Goal: Task Accomplishment & Management: Manage account settings

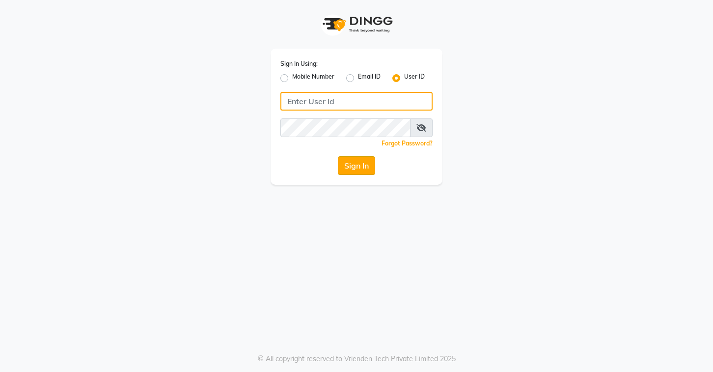
type input "stylettesalon"
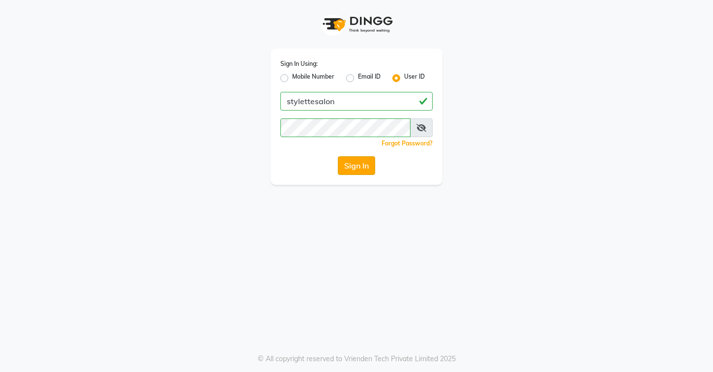
click at [355, 163] on button "Sign In" at bounding box center [356, 165] width 37 height 19
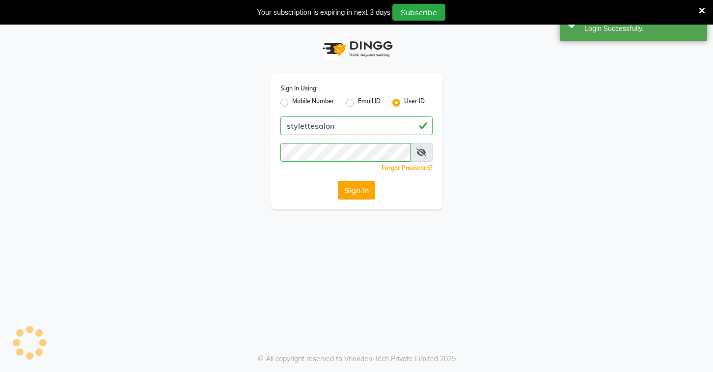
select select
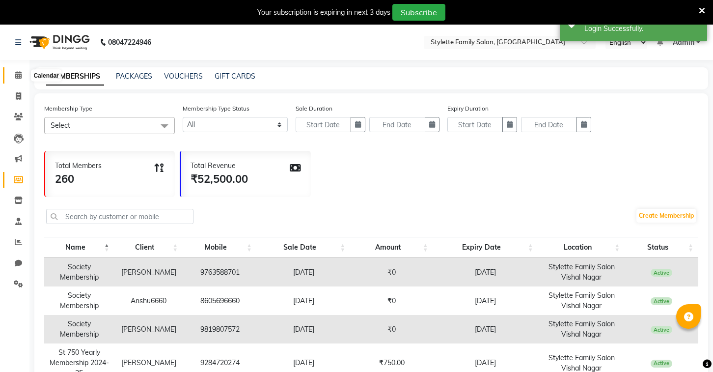
click at [19, 75] on icon at bounding box center [18, 74] width 6 height 7
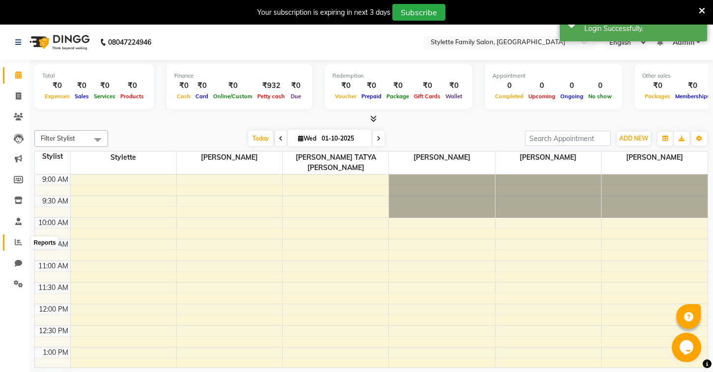
click at [18, 246] on icon at bounding box center [18, 241] width 7 height 7
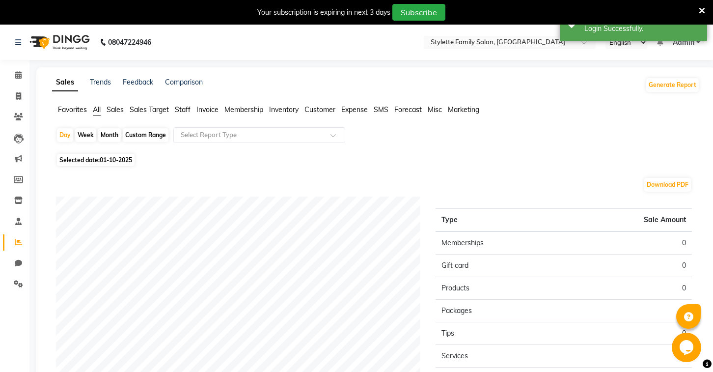
click at [122, 156] on span "Selected date: [DATE]" at bounding box center [96, 160] width 78 height 12
select select "10"
select select "2025"
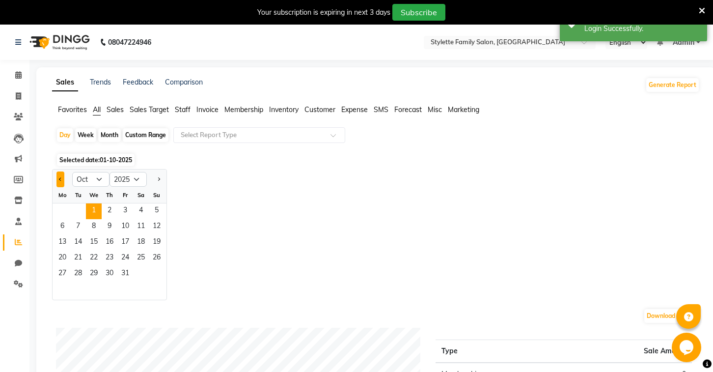
click at [59, 180] on button "Previous month" at bounding box center [60, 179] width 8 height 16
select select "9"
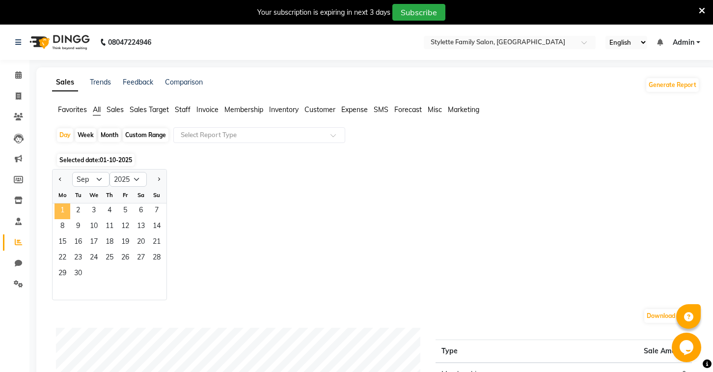
click at [64, 210] on span "1" at bounding box center [63, 211] width 16 height 16
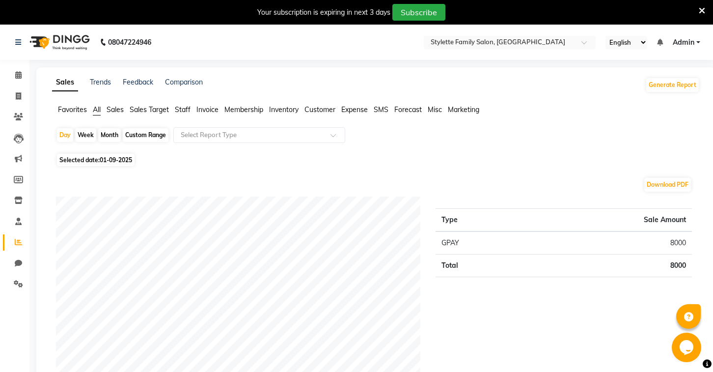
click at [112, 156] on span "01-09-2025" at bounding box center [116, 159] width 32 height 7
select select "9"
select select "2025"
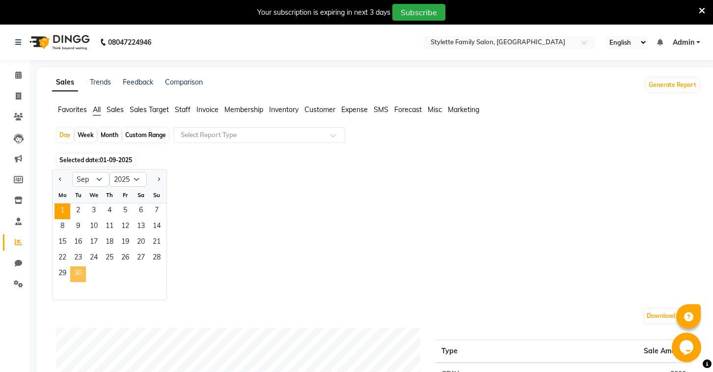
click at [76, 272] on span "30" at bounding box center [78, 274] width 16 height 16
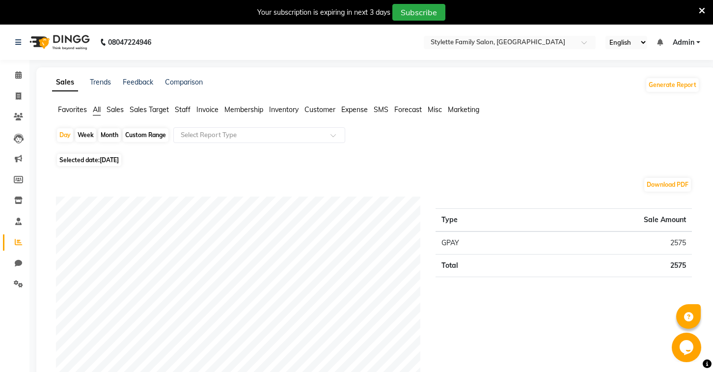
click at [111, 158] on span "[DATE]" at bounding box center [109, 159] width 19 height 7
select select "9"
select select "2025"
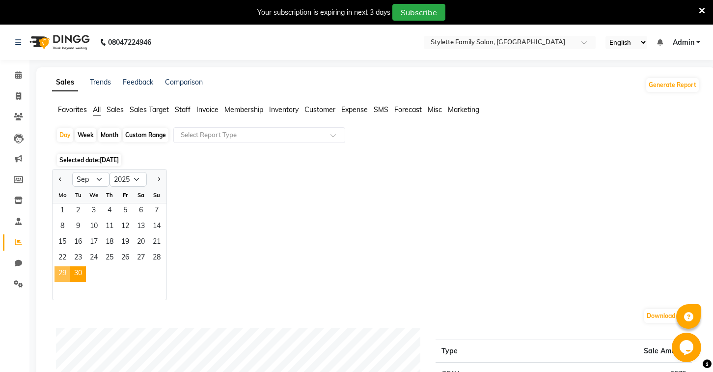
click at [62, 277] on span "29" at bounding box center [63, 274] width 16 height 16
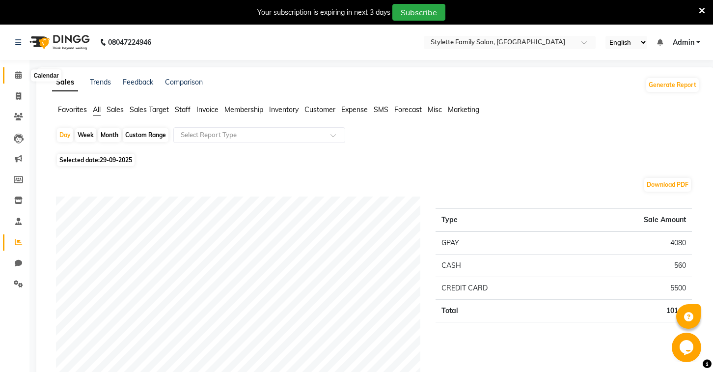
click at [23, 73] on span at bounding box center [18, 75] width 17 height 11
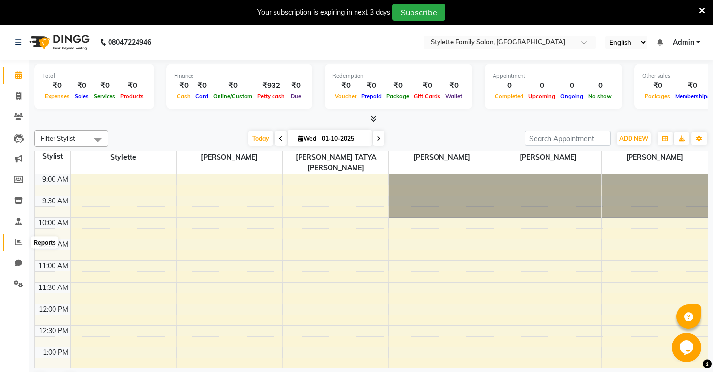
click at [20, 245] on icon at bounding box center [18, 241] width 7 height 7
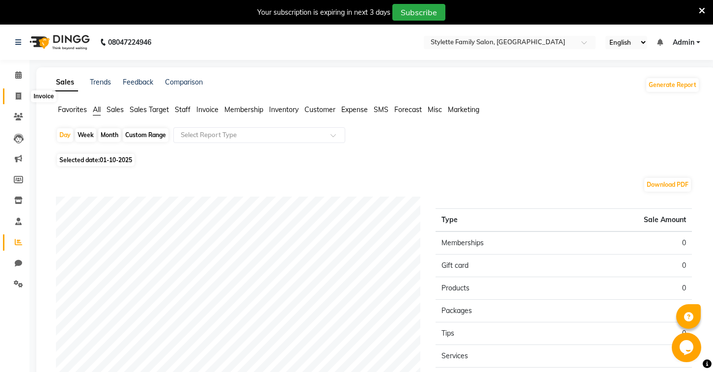
click at [20, 94] on icon at bounding box center [18, 95] width 5 height 7
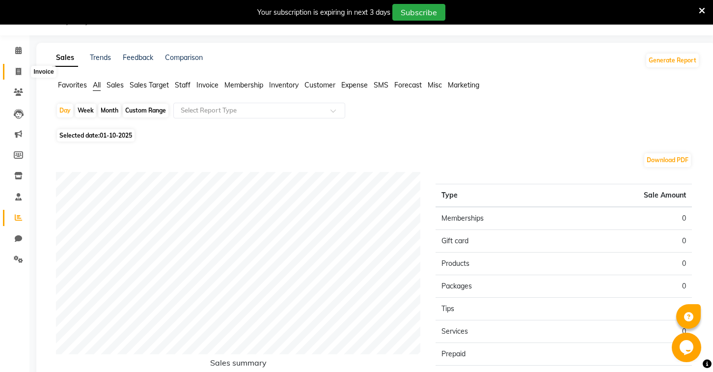
select select "6990"
select select "service"
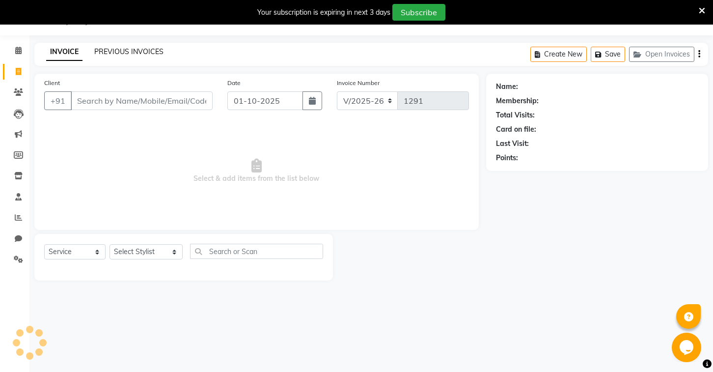
click at [123, 54] on link "PREVIOUS INVOICES" at bounding box center [128, 51] width 69 height 9
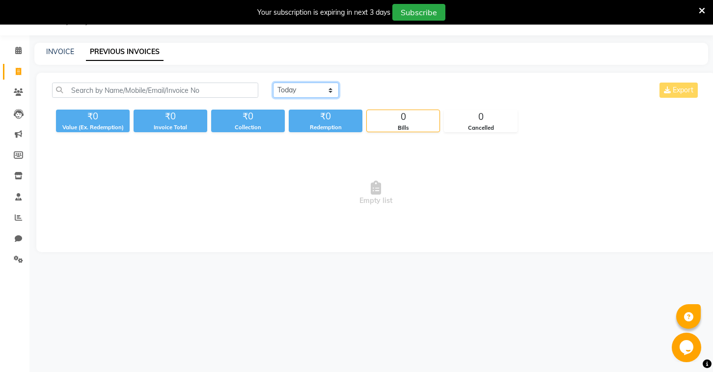
click at [299, 89] on select "[DATE] [DATE] Custom Range" at bounding box center [306, 90] width 66 height 15
select select "range"
click at [273, 83] on select "[DATE] [DATE] Custom Range" at bounding box center [306, 90] width 66 height 15
click at [387, 90] on input "01-10-2025" at bounding box center [386, 90] width 69 height 14
select select "10"
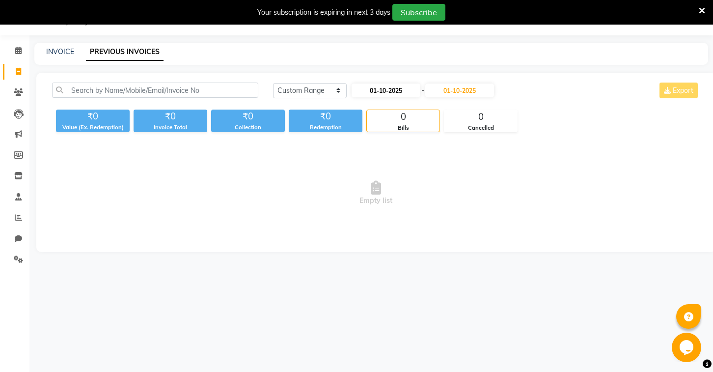
select select "2025"
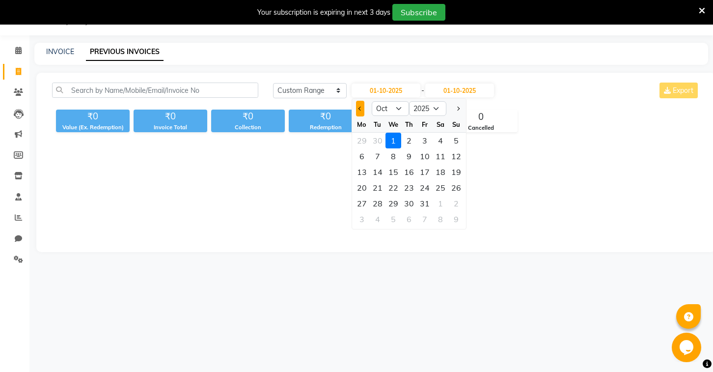
click at [360, 107] on span "Previous month" at bounding box center [360, 109] width 4 height 4
select select "9"
click at [364, 201] on div "29" at bounding box center [362, 203] width 16 height 16
type input "29-09-2025"
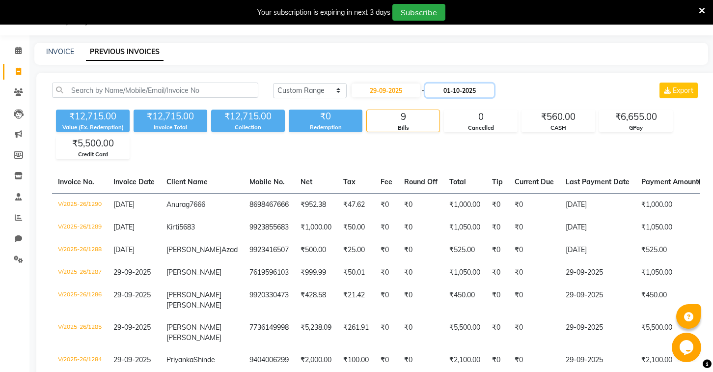
click at [454, 89] on input "01-10-2025" at bounding box center [459, 90] width 69 height 14
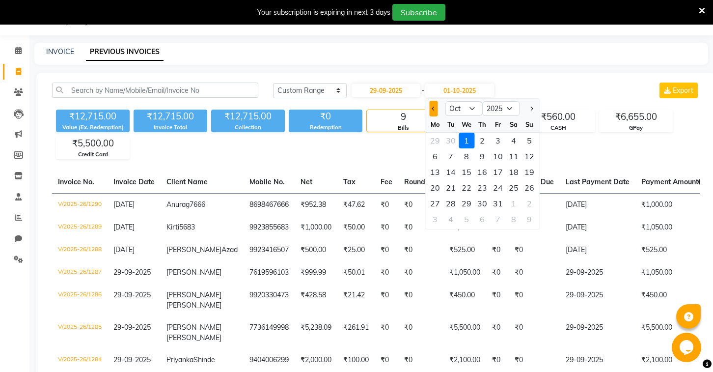
click at [432, 104] on button "Previous month" at bounding box center [433, 109] width 8 height 16
select select "9"
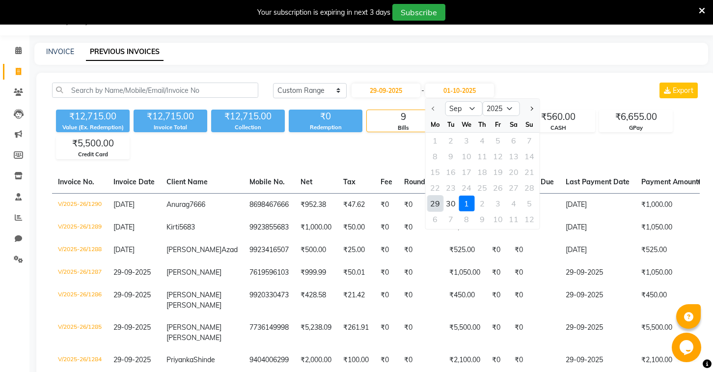
click at [437, 200] on div "29" at bounding box center [435, 203] width 16 height 16
type input "29-09-2025"
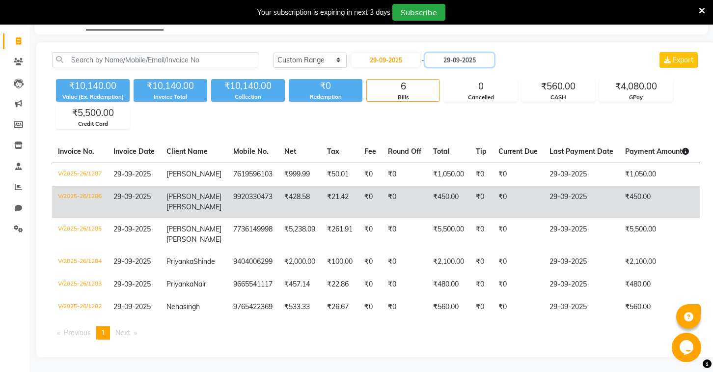
scroll to position [75, 0]
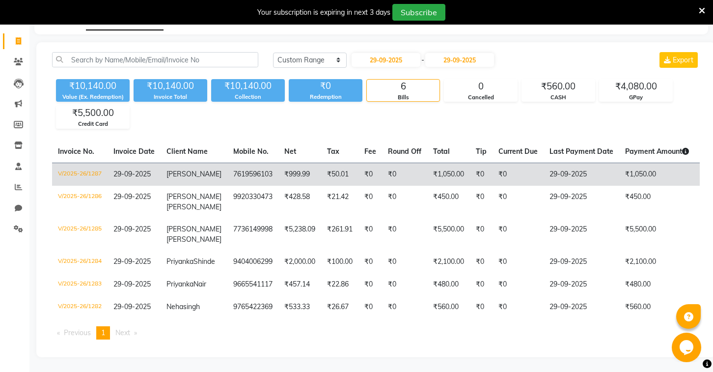
click at [94, 163] on td "V/2025-26/1287" at bounding box center [80, 174] width 56 height 23
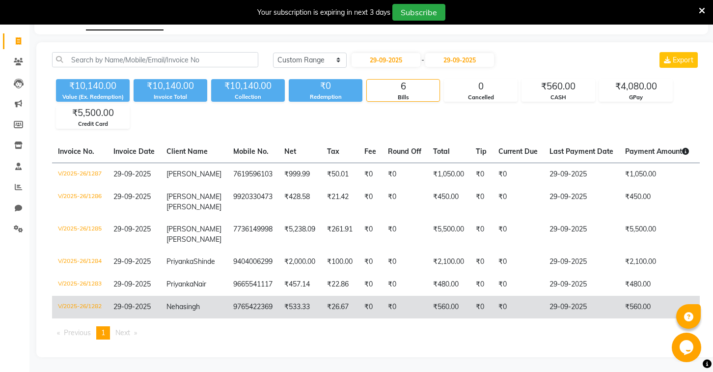
click at [95, 302] on td "V/2025-26/1282" at bounding box center [80, 307] width 56 height 23
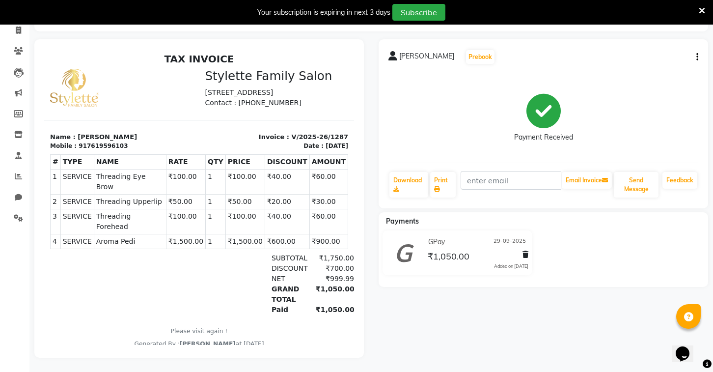
scroll to position [64, 0]
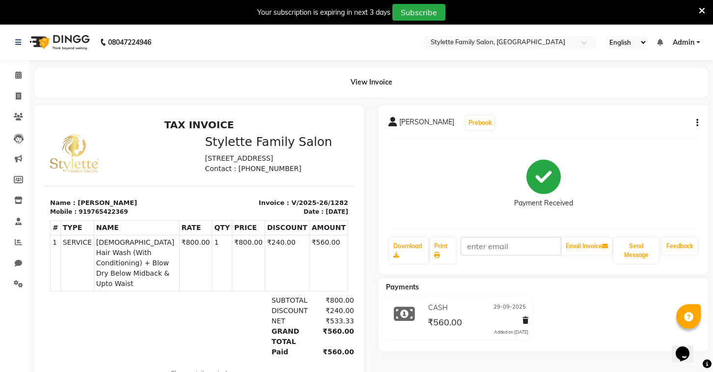
scroll to position [8, 0]
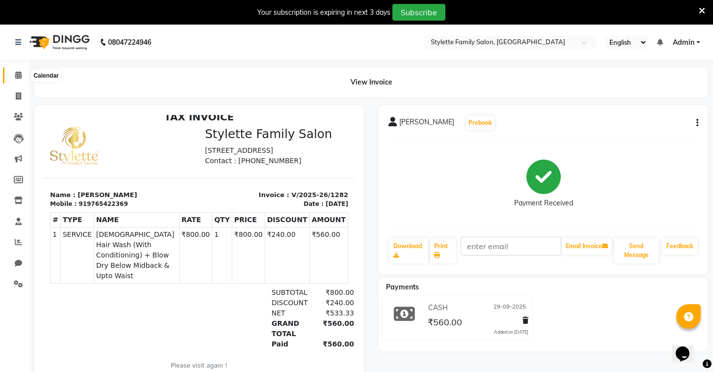
click at [16, 74] on icon at bounding box center [18, 74] width 6 height 7
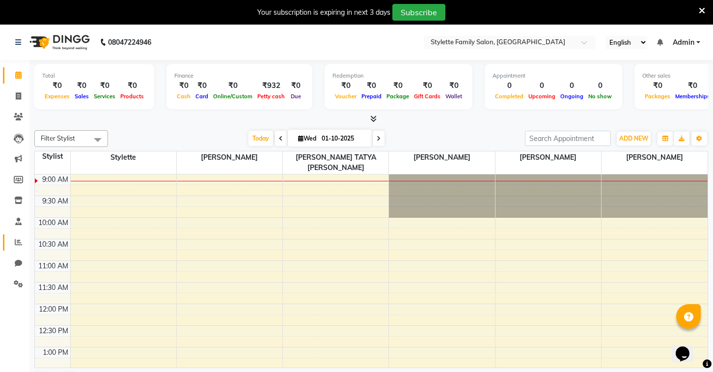
click at [17, 236] on link "Reports" at bounding box center [15, 242] width 24 height 16
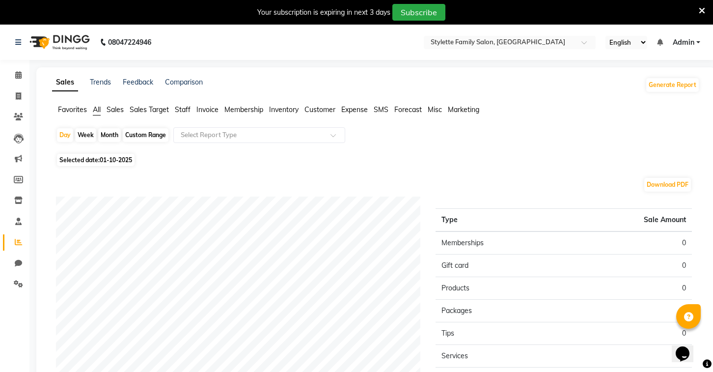
click at [100, 158] on span "Selected date: [DATE]" at bounding box center [96, 160] width 78 height 12
select select "10"
select select "2025"
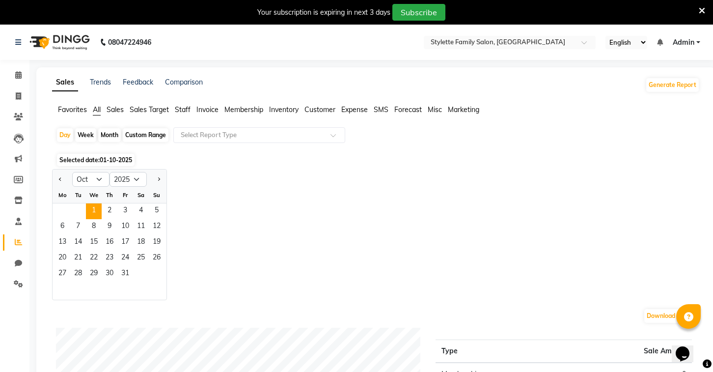
click at [54, 177] on div at bounding box center [63, 179] width 20 height 16
click at [58, 178] on button "Previous month" at bounding box center [60, 179] width 8 height 16
select select "9"
click at [60, 213] on span "1" at bounding box center [63, 211] width 16 height 16
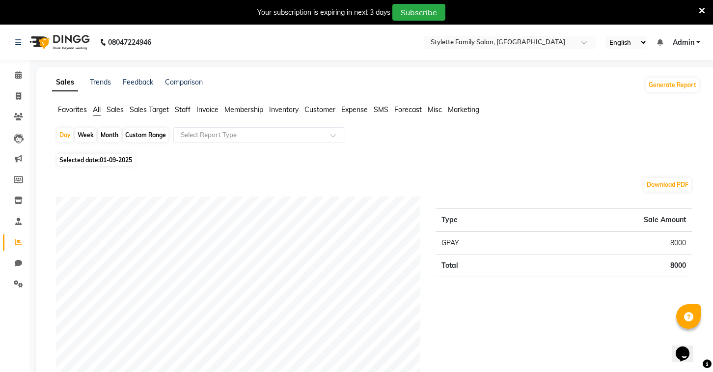
click at [107, 132] on div "Month" at bounding box center [109, 135] width 23 height 14
select select "9"
select select "2025"
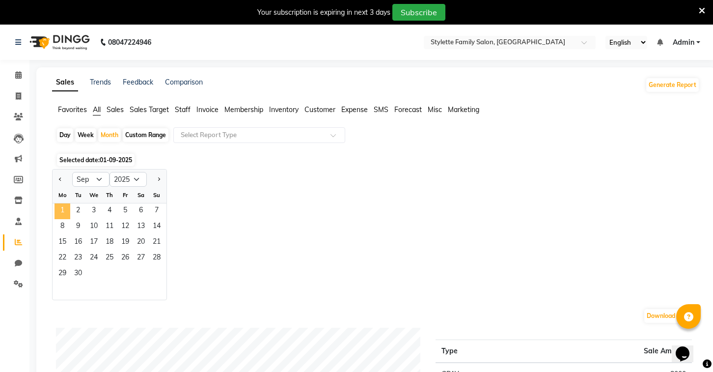
click at [64, 210] on span "1" at bounding box center [63, 211] width 16 height 16
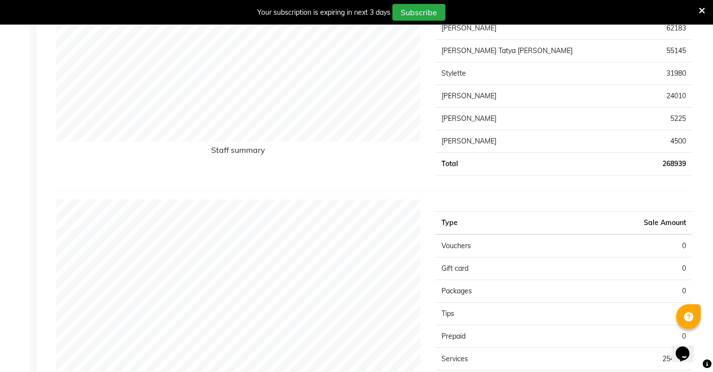
scroll to position [468, 0]
